Goal: Task Accomplishment & Management: Complete application form

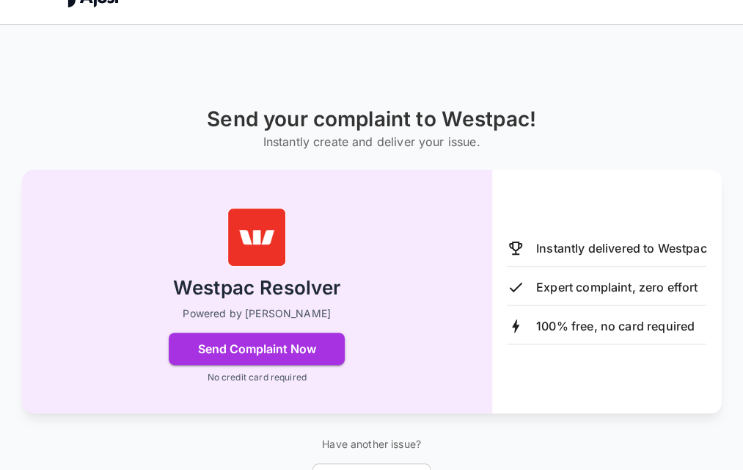
scroll to position [54, 0]
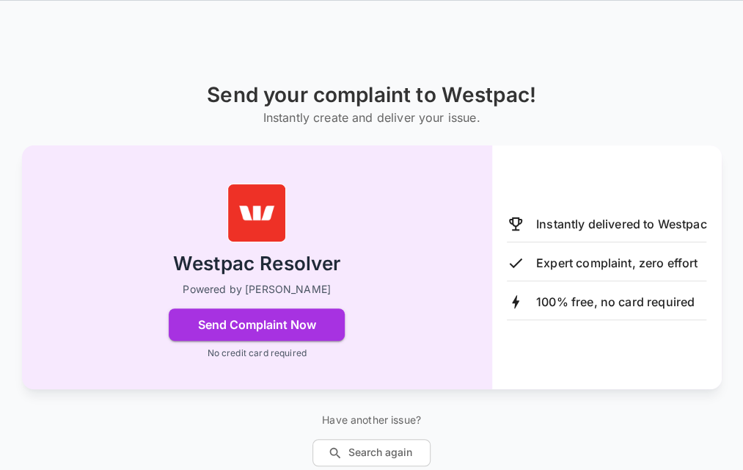
click at [368, 419] on p "Have another issue?" at bounding box center [372, 419] width 118 height 15
drag, startPoint x: 368, startPoint y: 419, endPoint x: 465, endPoint y: 419, distance: 96.9
click at [465, 419] on div "Send your complaint to Westpac! Instantly create and deliver your issue. Westpa…" at bounding box center [371, 274] width 743 height 383
click at [382, 451] on button "Search again" at bounding box center [372, 452] width 118 height 27
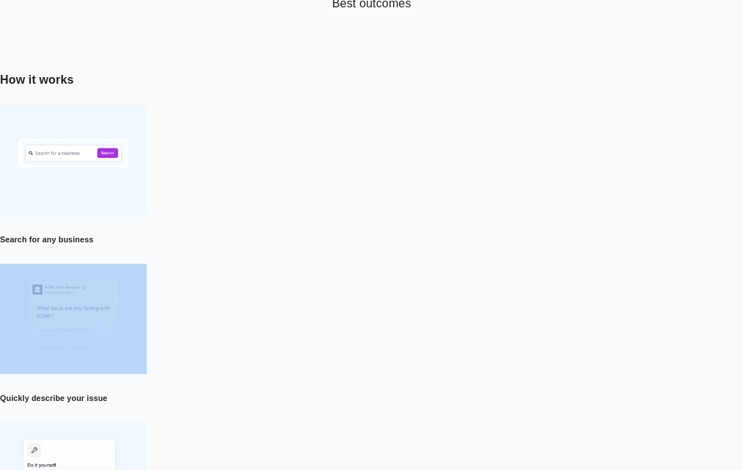
scroll to position [480, 0]
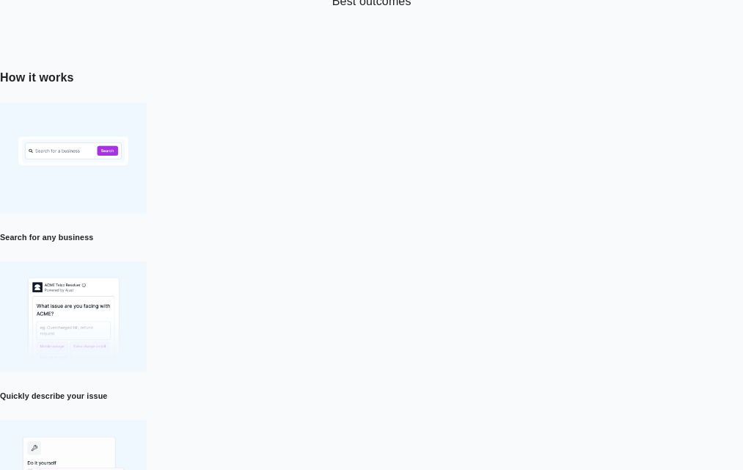
click at [390, 390] on h6 "Quickly describe your issue" at bounding box center [371, 396] width 743 height 12
drag, startPoint x: 390, startPoint y: 154, endPoint x: 400, endPoint y: 161, distance: 11.6
click at [400, 390] on h6 "Quickly describe your issue" at bounding box center [371, 396] width 743 height 12
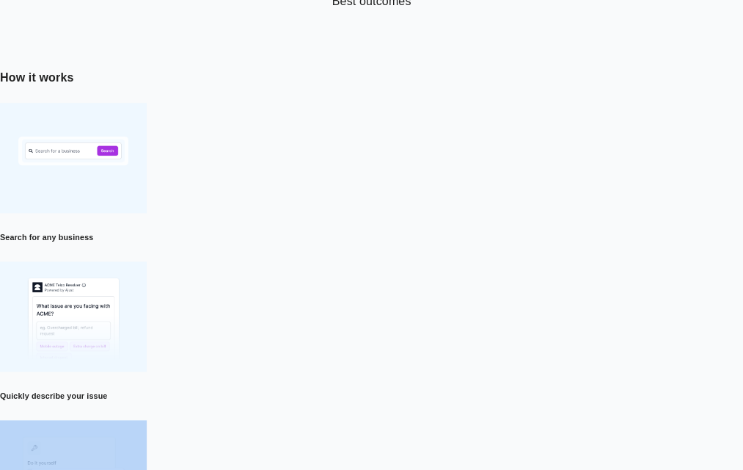
click at [400, 390] on h6 "Quickly describe your issue" at bounding box center [371, 396] width 743 height 12
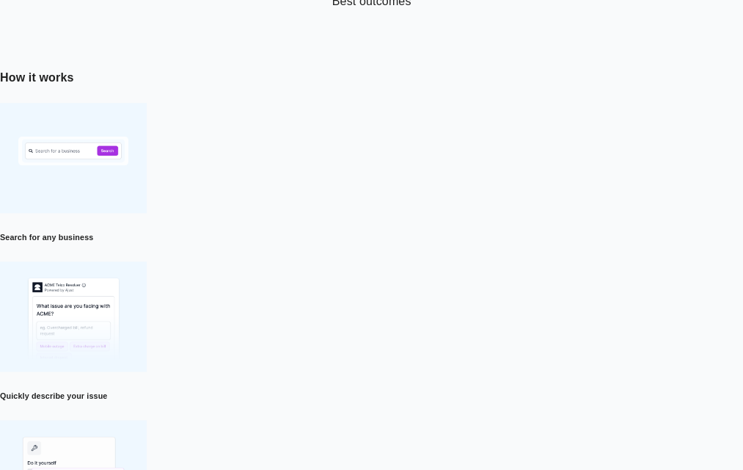
drag, startPoint x: 400, startPoint y: 161, endPoint x: 426, endPoint y: 231, distance: 75.0
click at [426, 231] on div "How it works Search for any business Quickly describe your issue Instantly send…" at bounding box center [371, 449] width 743 height 760
drag, startPoint x: 426, startPoint y: 231, endPoint x: 578, endPoint y: 216, distance: 153.3
click at [578, 216] on div "How it works Search for any business Quickly describe your issue Instantly send…" at bounding box center [371, 449] width 743 height 760
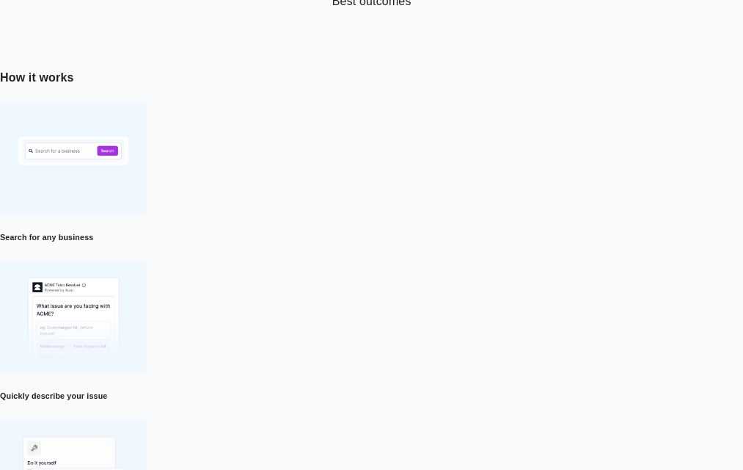
click at [578, 216] on div "How it works Search for any business Quickly describe your issue Instantly send…" at bounding box center [371, 449] width 743 height 760
drag, startPoint x: 578, startPoint y: 216, endPoint x: 668, endPoint y: 224, distance: 89.8
click at [668, 224] on div "How it works Search for any business Quickly describe your issue Instantly send…" at bounding box center [371, 449] width 743 height 760
click at [364, 390] on h6 "Quickly describe your issue" at bounding box center [371, 396] width 743 height 12
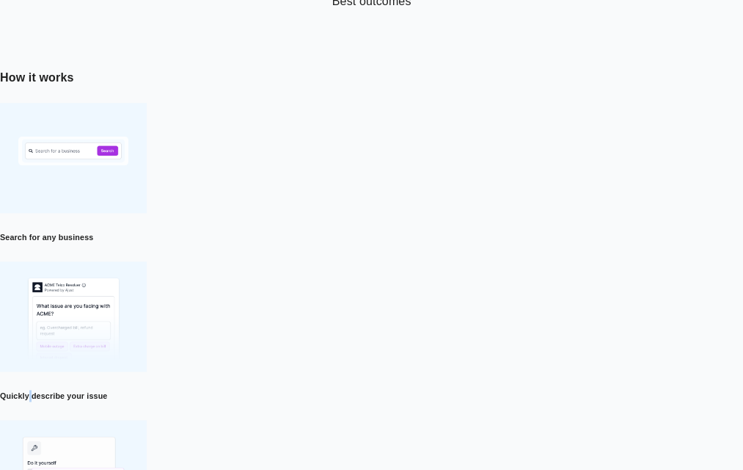
click at [364, 390] on h6 "Quickly describe your issue" at bounding box center [371, 396] width 743 height 12
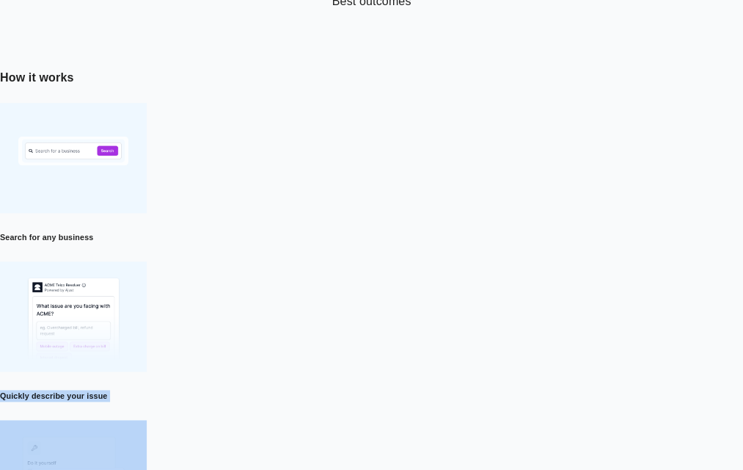
click at [364, 390] on h6 "Quickly describe your issue" at bounding box center [371, 396] width 743 height 12
drag, startPoint x: 364, startPoint y: 150, endPoint x: 408, endPoint y: 162, distance: 45.6
click at [408, 390] on h6 "Quickly describe your issue" at bounding box center [371, 396] width 743 height 12
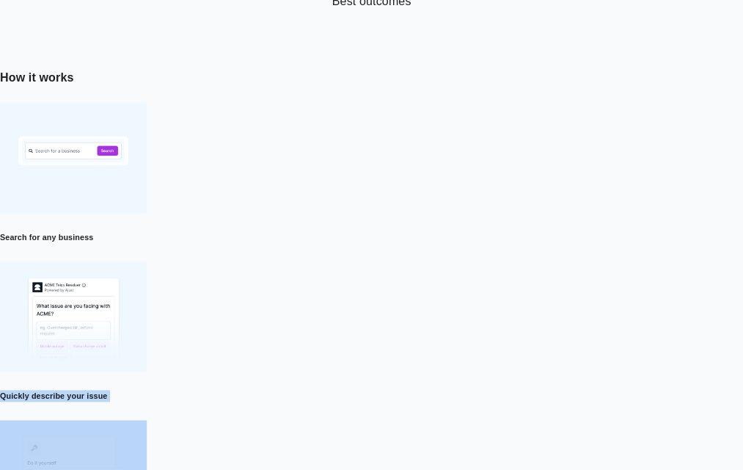
click at [408, 390] on h6 "Quickly describe your issue" at bounding box center [371, 396] width 743 height 12
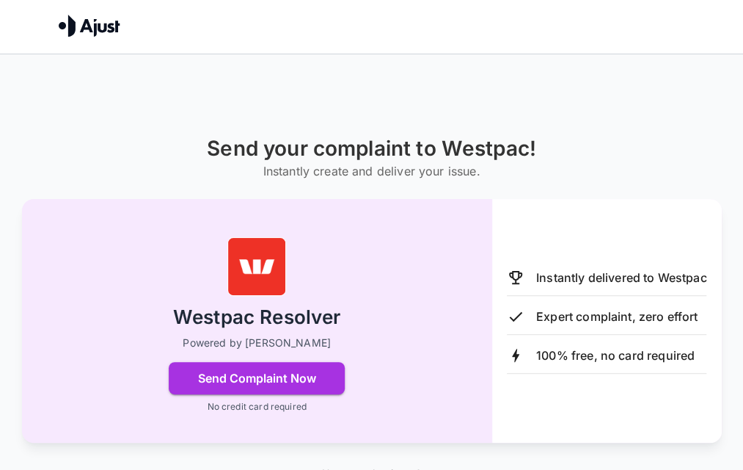
click at [374, 175] on h6 "Instantly create and deliver your issue." at bounding box center [372, 171] width 330 height 21
click at [410, 168] on h6 "Instantly create and deliver your issue." at bounding box center [372, 171] width 330 height 21
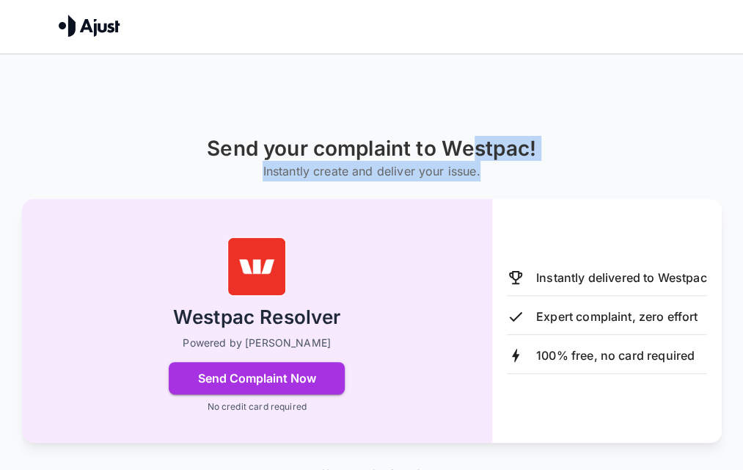
drag, startPoint x: 492, startPoint y: 168, endPoint x: 477, endPoint y: 147, distance: 25.9
click at [477, 147] on div "Send your complaint to Westpac! Instantly create and deliver your issue." at bounding box center [372, 158] width 330 height 45
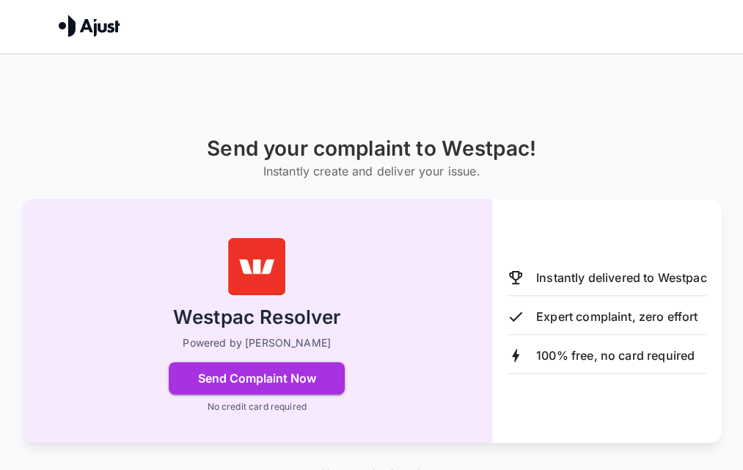
drag, startPoint x: 477, startPoint y: 147, endPoint x: 434, endPoint y: 120, distance: 50.7
click at [434, 120] on div "Send your complaint to Westpac! Instantly create and deliver your issue. Westpa…" at bounding box center [371, 286] width 743 height 465
click at [341, 153] on h1 "Send your complaint to Westpac!" at bounding box center [372, 148] width 330 height 24
drag, startPoint x: 341, startPoint y: 153, endPoint x: 316, endPoint y: 92, distance: 66.5
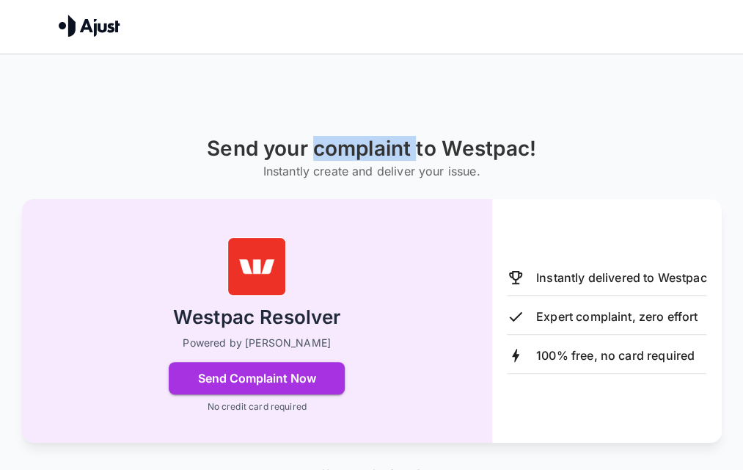
click at [316, 92] on div "Send your complaint to Westpac! Instantly create and deliver your issue. Westpa…" at bounding box center [371, 286] width 743 height 465
click at [613, 353] on p "100% free, no card required" at bounding box center [615, 355] width 159 height 18
click at [512, 352] on icon at bounding box center [516, 355] width 18 height 18
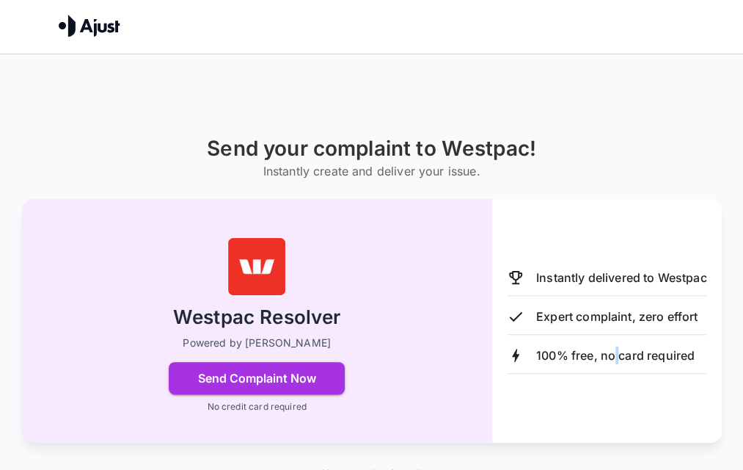
click at [512, 352] on icon at bounding box center [516, 355] width 18 height 18
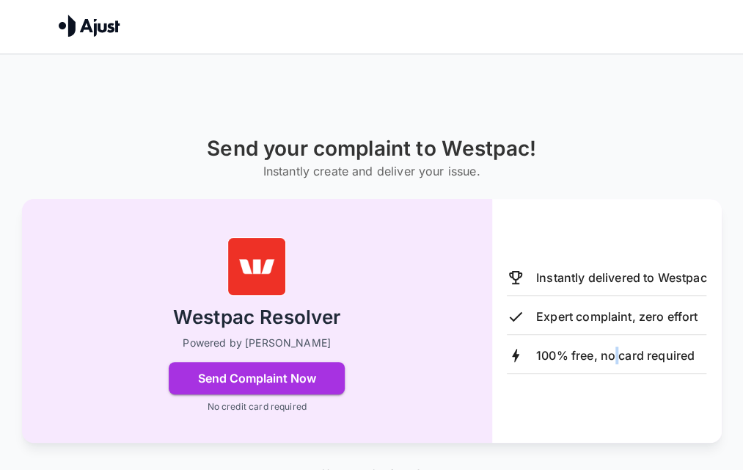
drag, startPoint x: 512, startPoint y: 352, endPoint x: 564, endPoint y: 381, distance: 59.8
click at [564, 381] on div "Instantly delivered to Westpac Expert complaint, zero effort 100% free, no card…" at bounding box center [607, 321] width 230 height 244
click at [516, 353] on icon at bounding box center [515, 355] width 7 height 13
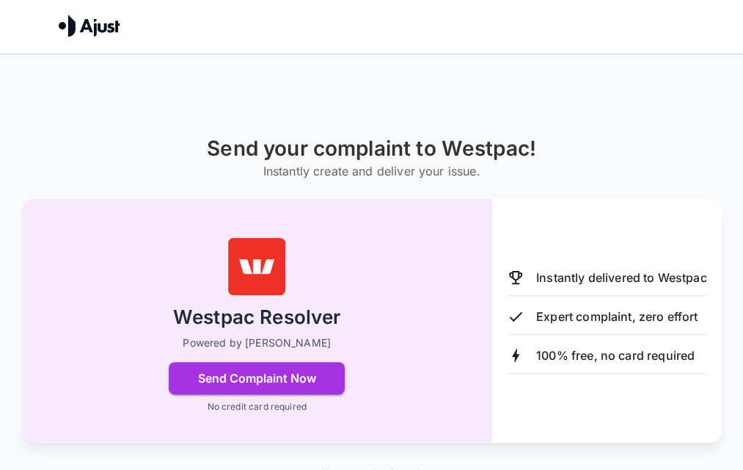
click at [516, 353] on icon at bounding box center [515, 355] width 7 height 13
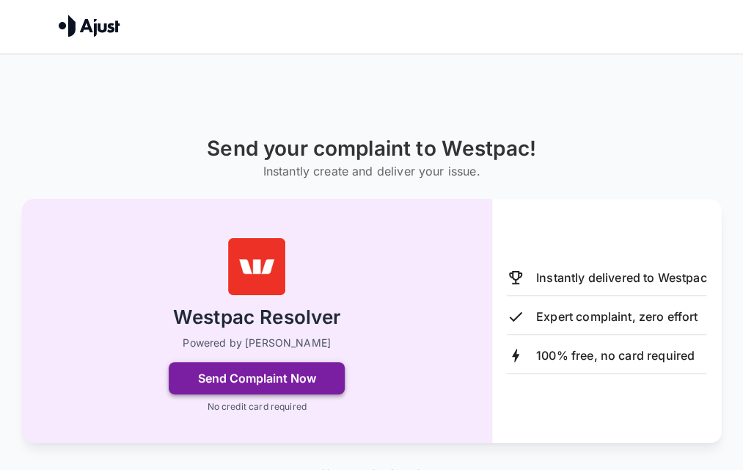
click at [261, 376] on button "Send Complaint Now" at bounding box center [257, 378] width 176 height 32
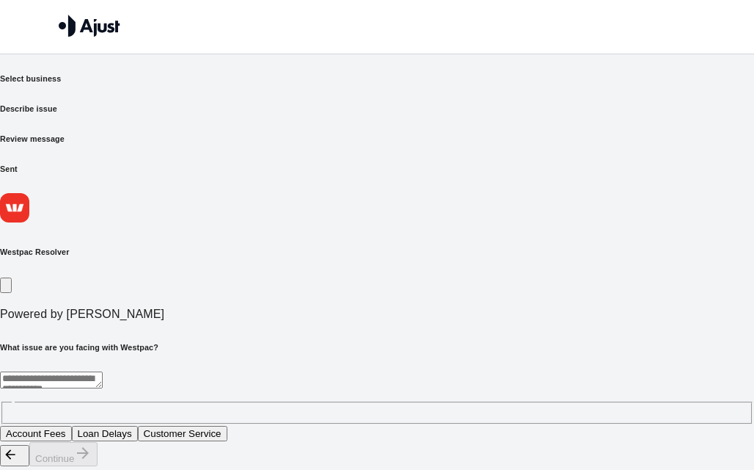
click at [261, 376] on div "Westpac Resolver Powered by [PERSON_NAME] What issue are you facing with Westpa…" at bounding box center [377, 317] width 754 height 249
click at [69, 371] on div "* ​" at bounding box center [377, 397] width 754 height 53
click at [70, 371] on textarea at bounding box center [51, 379] width 103 height 17
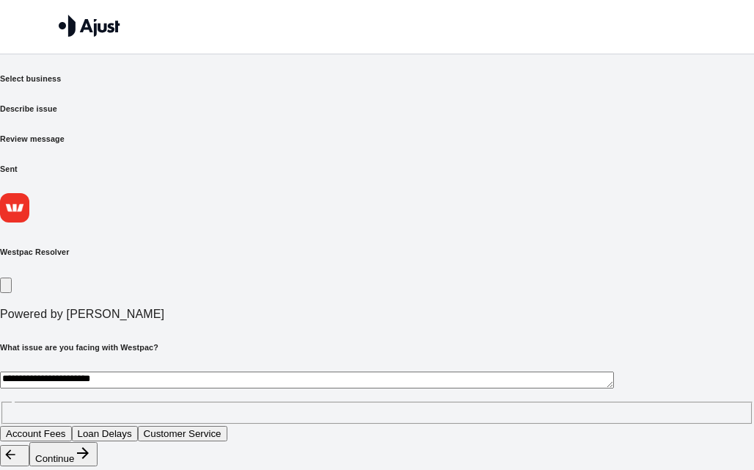
type textarea "**********"
click at [98, 442] on button "Continue" at bounding box center [63, 454] width 68 height 24
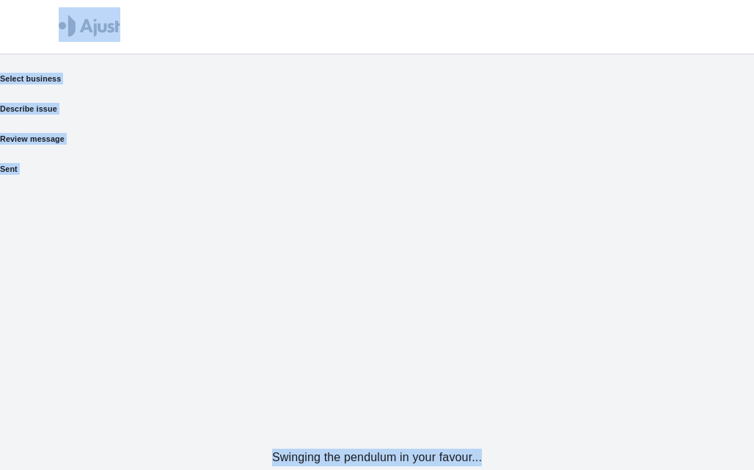
click at [629, 428] on html "Send your complaint to Westpac Select business Describe issue Review message Se…" at bounding box center [377, 214] width 754 height 428
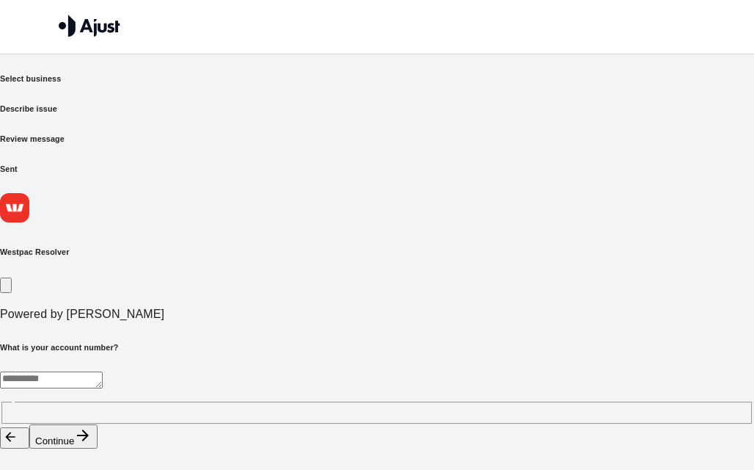
click at [68, 371] on div "* ​" at bounding box center [377, 397] width 754 height 53
type textarea "*******"
click at [98, 437] on button "Continue" at bounding box center [63, 436] width 68 height 24
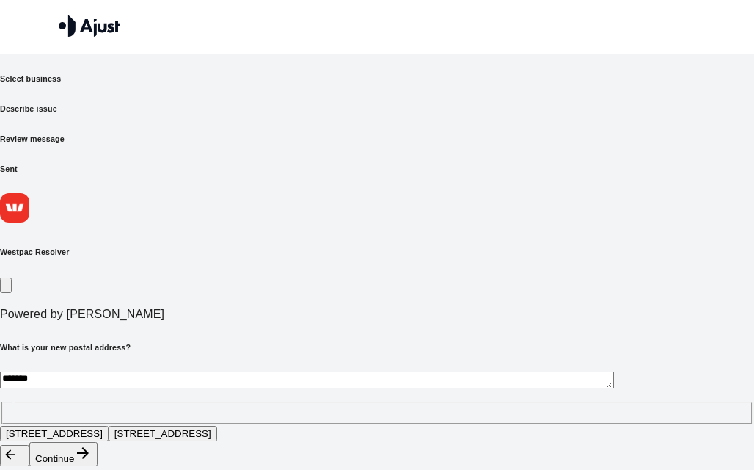
click at [69, 371] on div "******* * ​" at bounding box center [377, 397] width 754 height 53
type textarea "**********"
click at [98, 444] on button "Continue" at bounding box center [63, 454] width 68 height 24
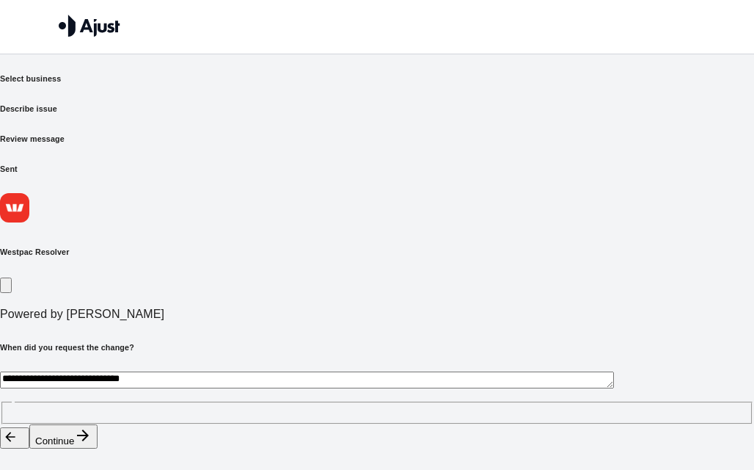
click at [72, 371] on textarea "**********" at bounding box center [307, 379] width 614 height 17
type textarea "***"
click at [98, 436] on button "Continue" at bounding box center [63, 436] width 68 height 24
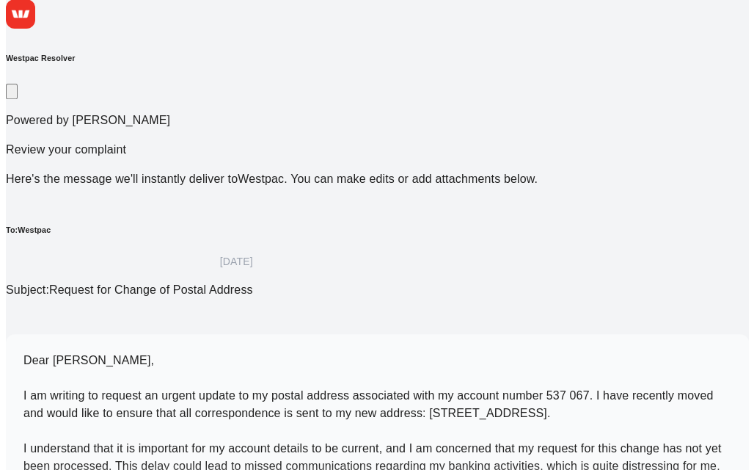
scroll to position [200, 0]
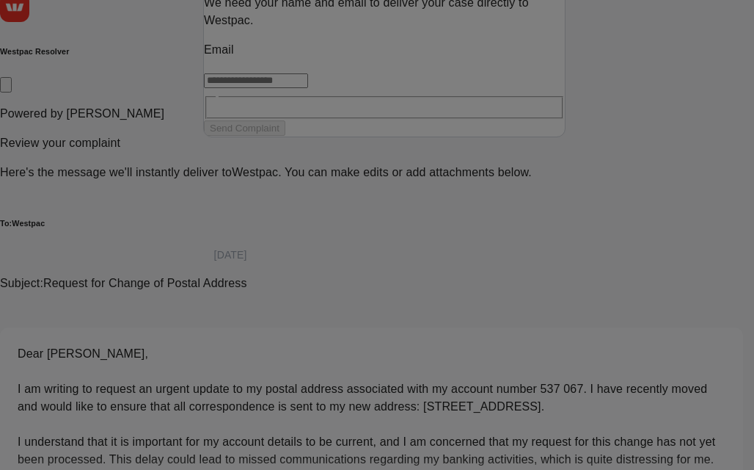
click at [254, 88] on input "text" at bounding box center [256, 80] width 104 height 15
type input "**********"
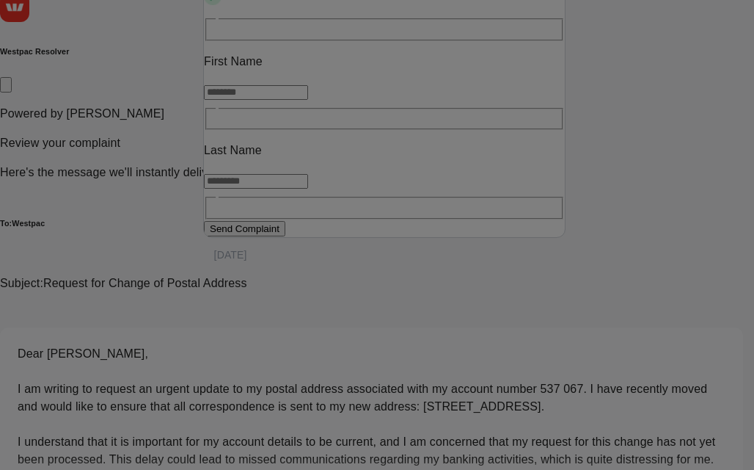
click at [255, 100] on input "text" at bounding box center [256, 92] width 104 height 15
type input "****"
type input "******"
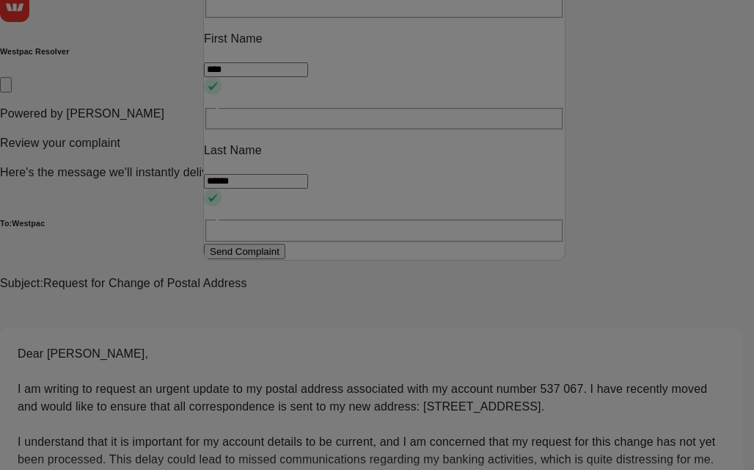
click at [285, 259] on button "Send Complaint" at bounding box center [244, 251] width 81 height 15
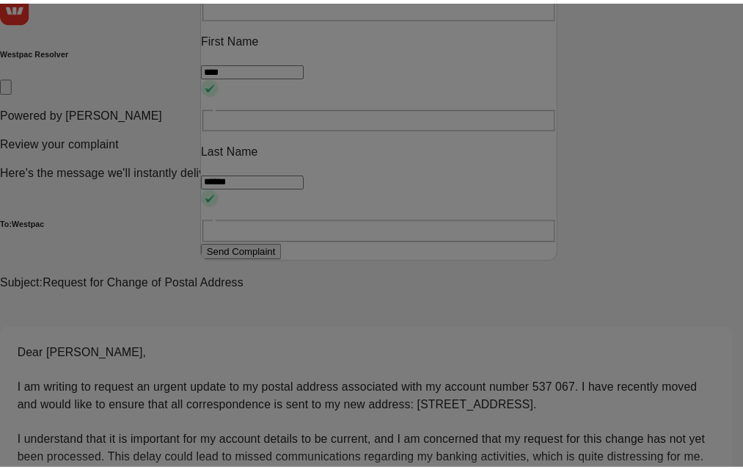
scroll to position [7, 0]
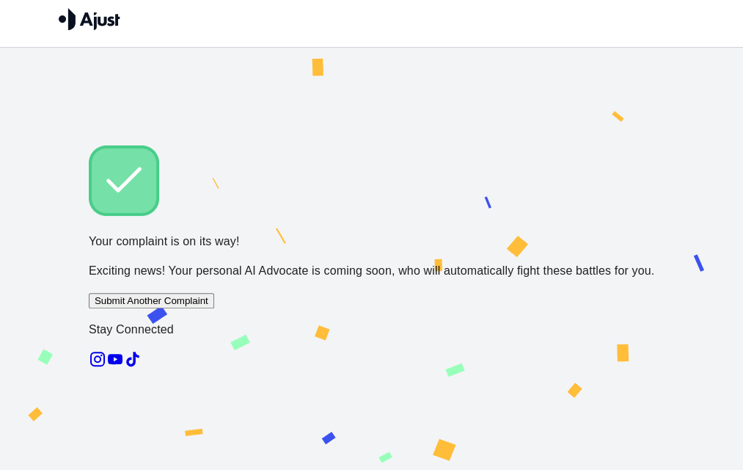
click at [214, 298] on button "Submit Another Complaint" at bounding box center [151, 300] width 125 height 15
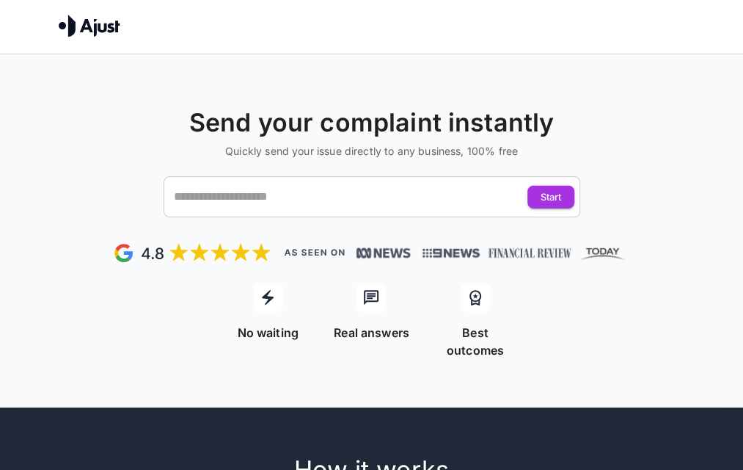
click at [266, 299] on icon at bounding box center [268, 297] width 18 height 18
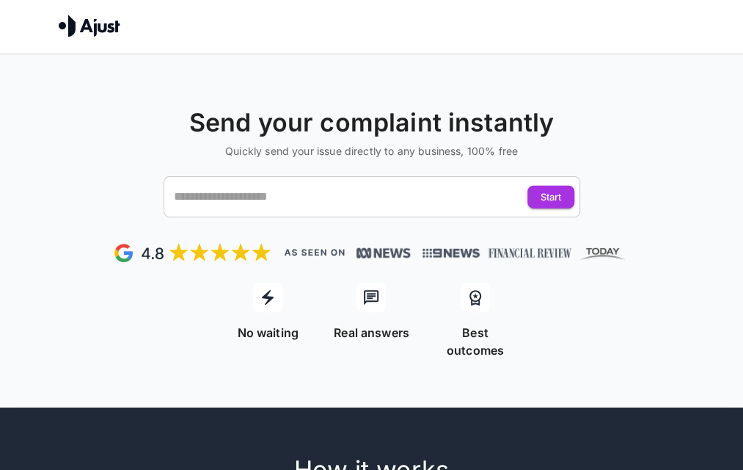
click at [269, 331] on p "No waiting" at bounding box center [268, 333] width 62 height 18
drag, startPoint x: 269, startPoint y: 331, endPoint x: 200, endPoint y: 350, distance: 71.6
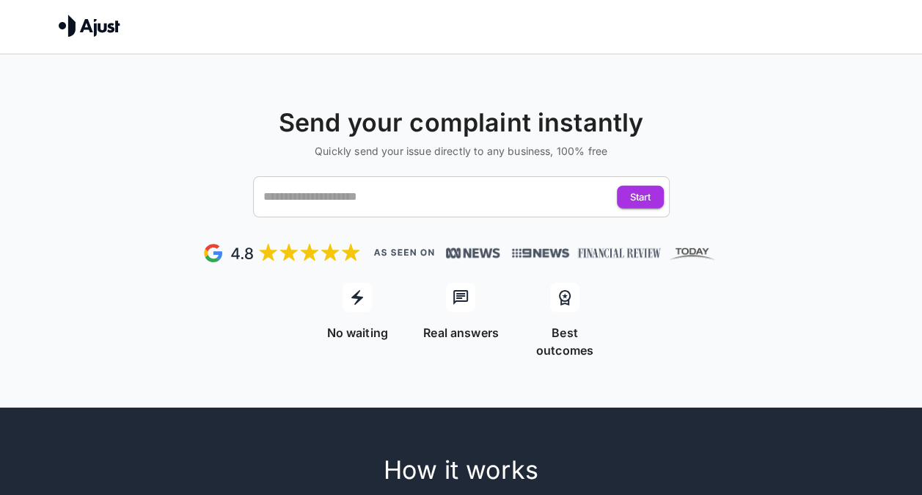
click at [743, 156] on h6 "Quickly send your issue directly to any business, 100% free" at bounding box center [461, 151] width 911 height 15
